Goal: Understand process/instructions

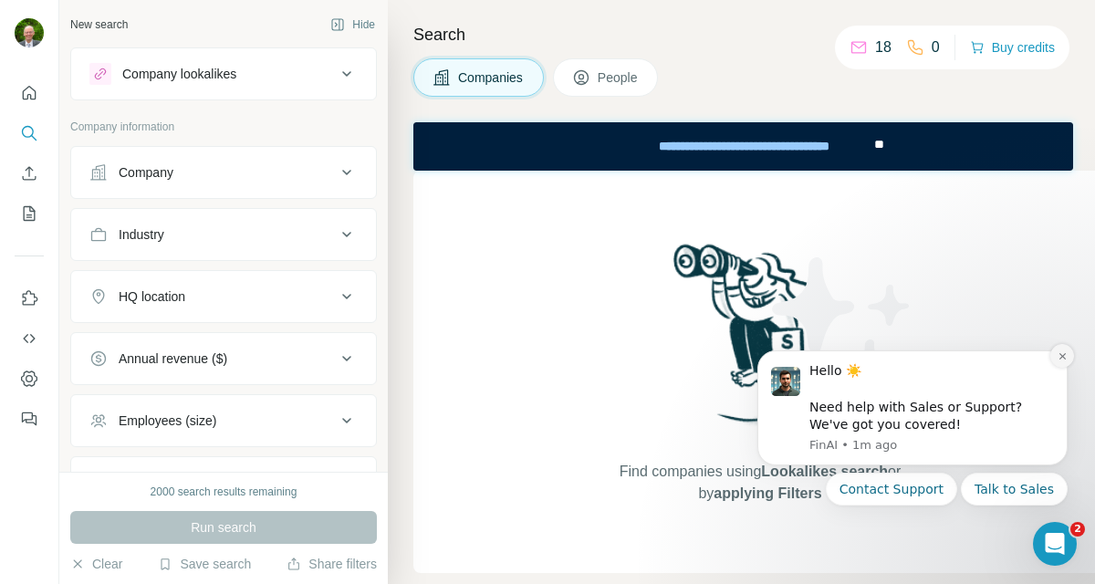
click at [1062, 356] on icon "Dismiss notification" at bounding box center [1061, 356] width 6 height 6
click at [1061, 358] on icon "Dismiss notification" at bounding box center [1062, 356] width 10 height 10
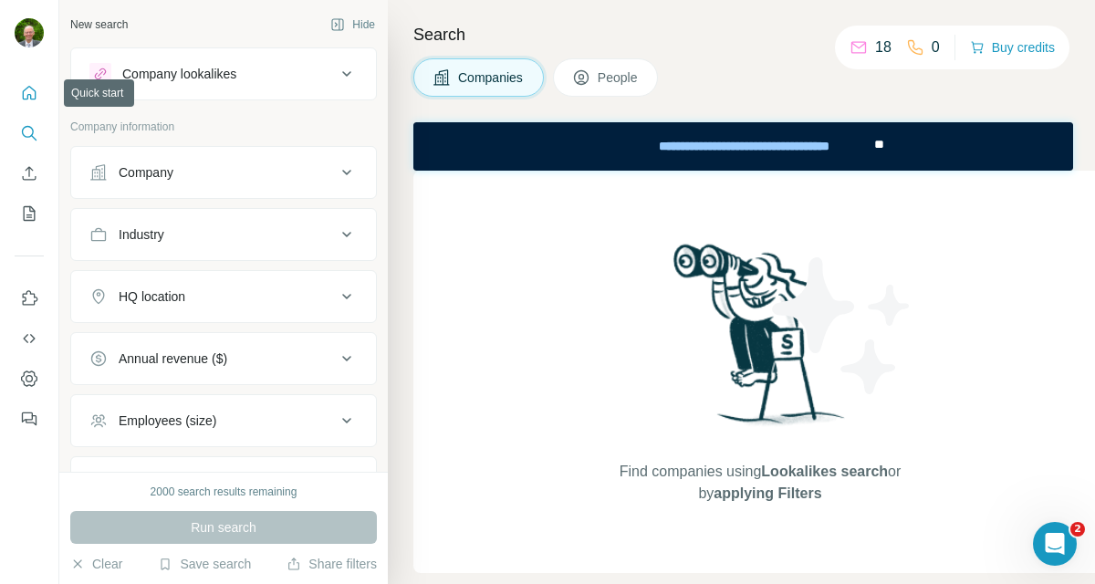
click at [24, 93] on icon "Quick start" at bounding box center [29, 93] width 18 height 18
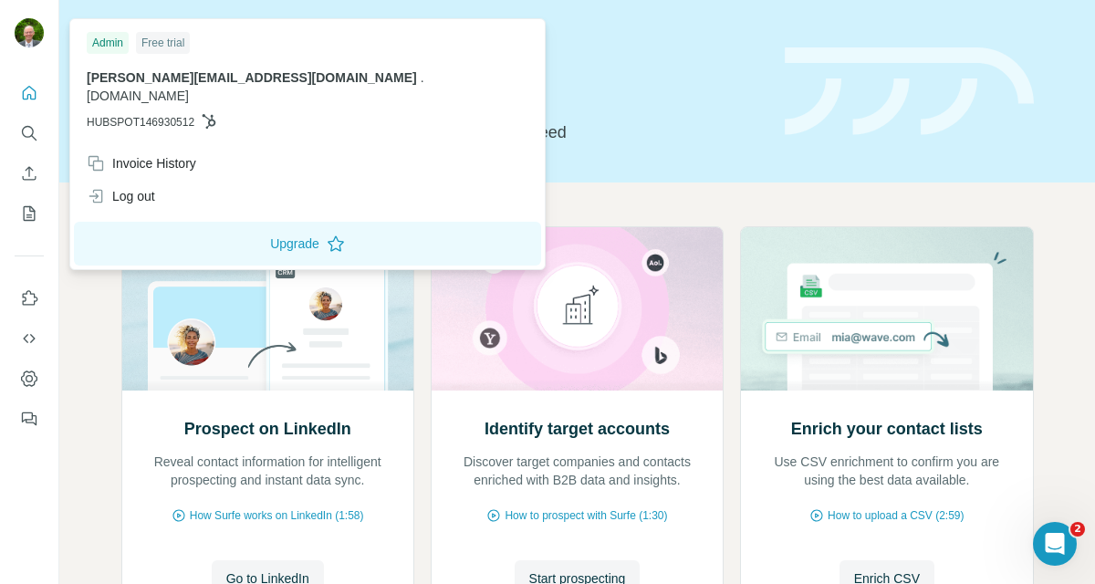
click at [27, 35] on img at bounding box center [29, 32] width 29 height 29
click at [582, 79] on h1 "Let’s prospect together" at bounding box center [441, 90] width 641 height 36
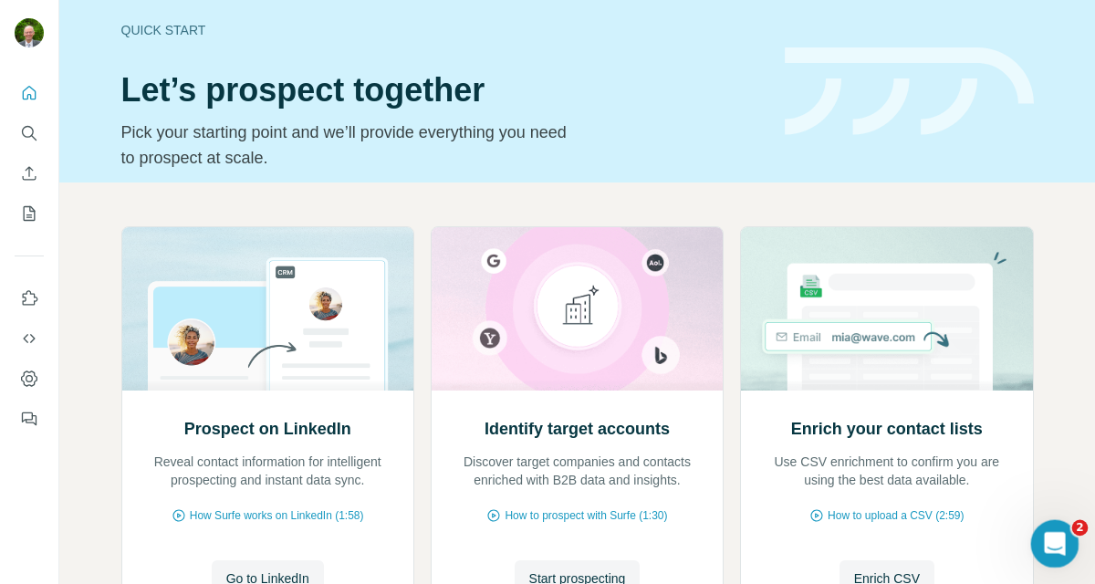
click at [1058, 531] on div "Open Intercom Messenger" at bounding box center [1052, 541] width 60 height 60
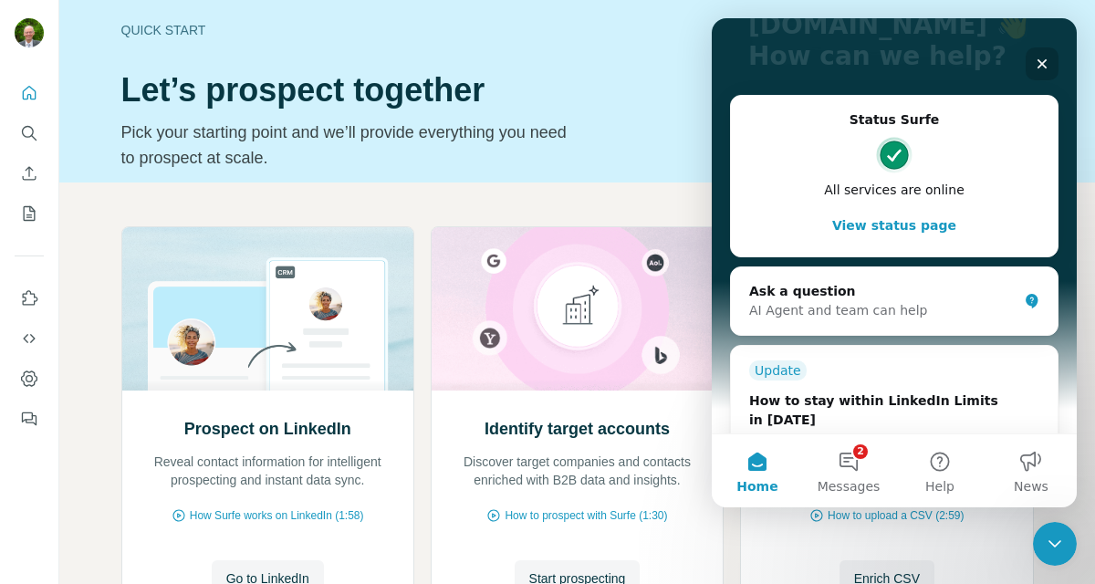
scroll to position [263, 0]
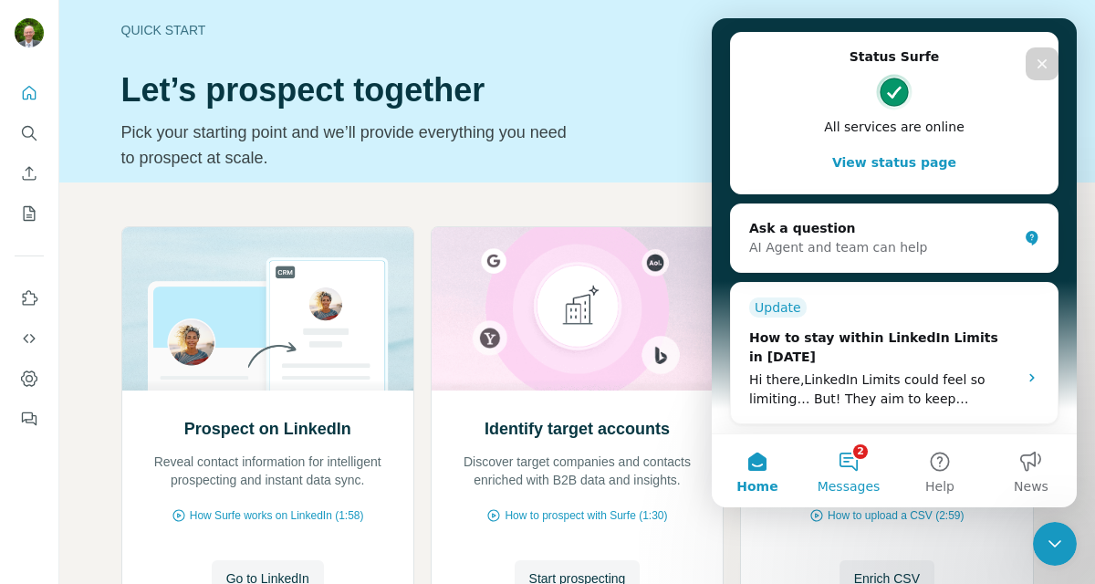
click at [860, 469] on button "2 Messages" at bounding box center [848, 470] width 91 height 73
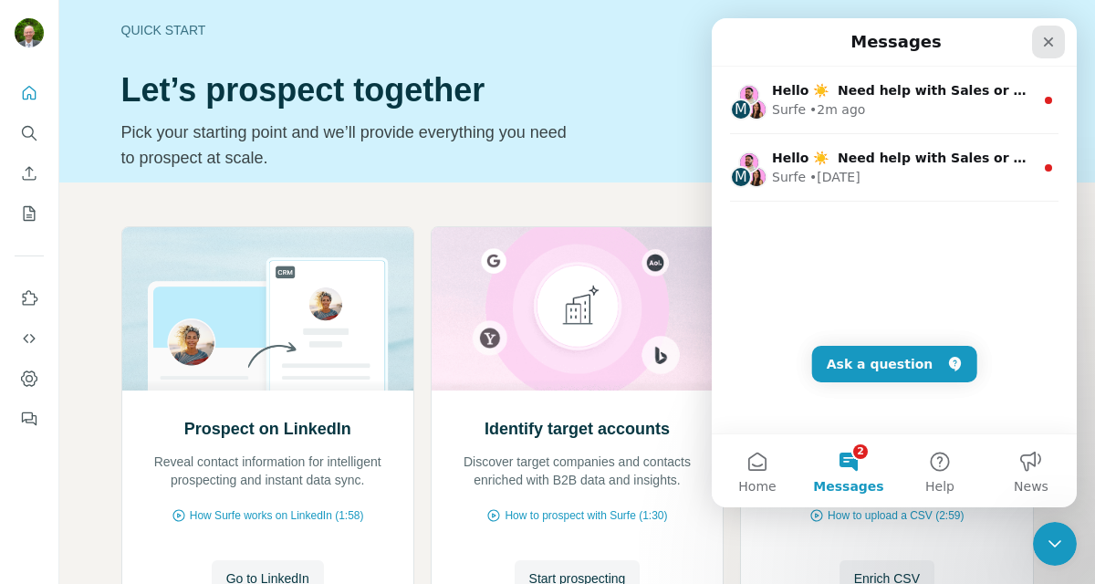
click at [1045, 36] on icon "Close" at bounding box center [1048, 42] width 15 height 15
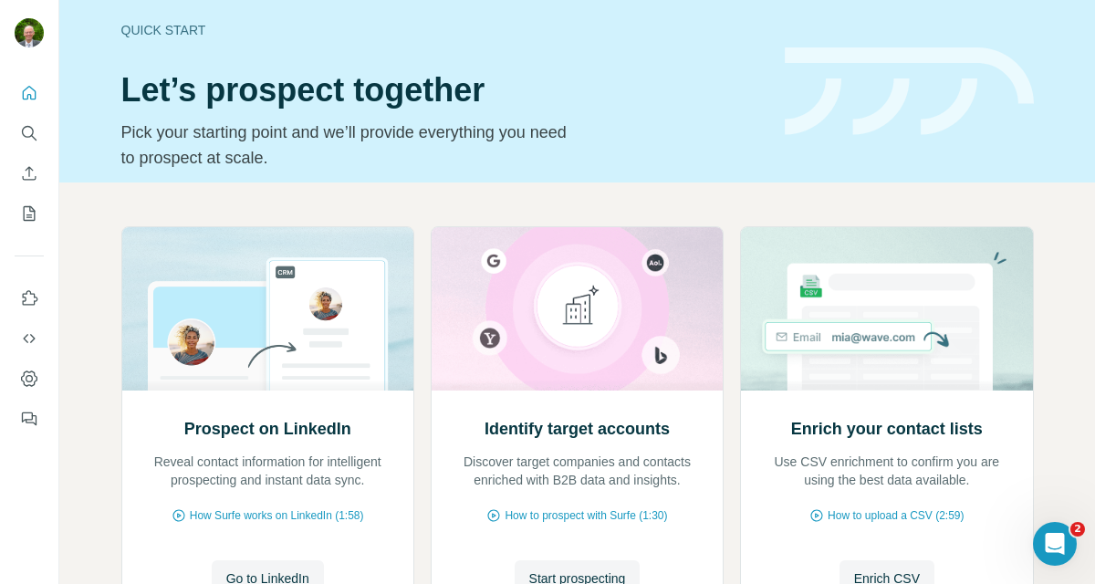
scroll to position [0, 0]
click at [29, 90] on icon "Quick start" at bounding box center [29, 93] width 18 height 18
